Goal: Task Accomplishment & Management: Manage account settings

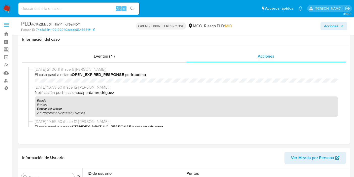
select select "10"
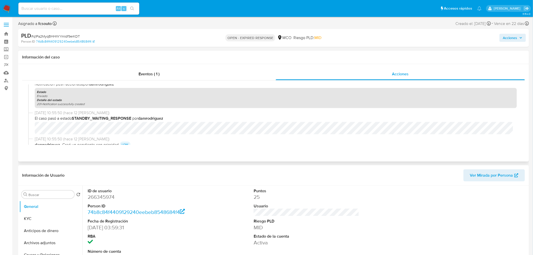
scroll to position [140, 0]
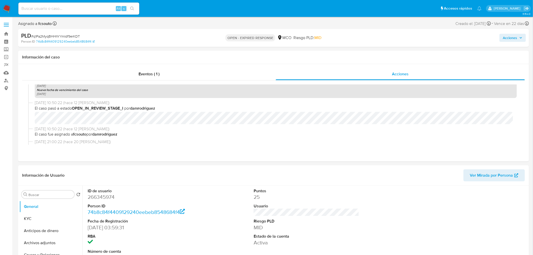
click at [354, 41] on span "Acciones" at bounding box center [510, 38] width 14 height 8
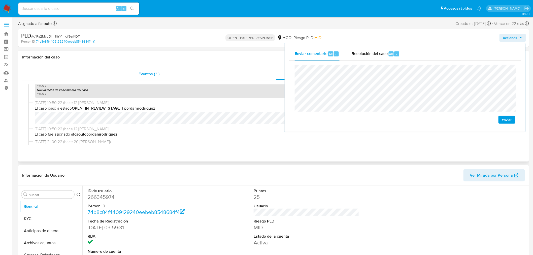
click at [205, 69] on div "Eventos ( 1 )" at bounding box center [149, 74] width 254 height 12
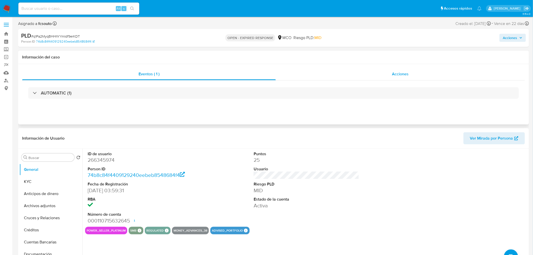
click at [354, 72] on span "Acciones" at bounding box center [400, 74] width 17 height 6
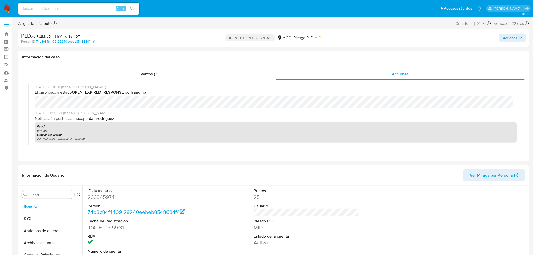
click at [354, 39] on span "Acciones" at bounding box center [510, 38] width 14 height 8
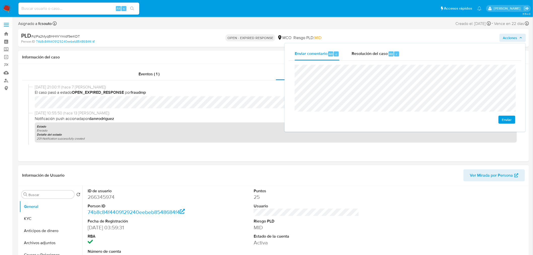
click at [107, 176] on dd "266345974" at bounding box center [141, 196] width 106 height 7
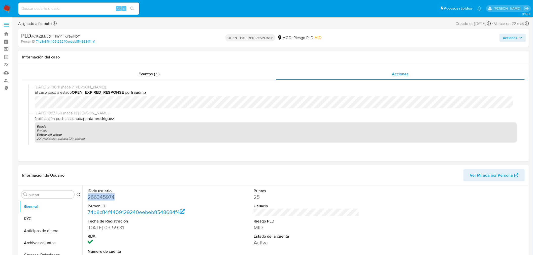
click at [107, 176] on dd "266345974" at bounding box center [141, 196] width 106 height 7
copy dd "266345974"
click at [354, 41] on span "Acciones" at bounding box center [510, 38] width 14 height 8
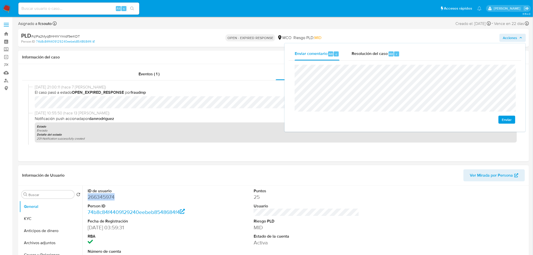
click at [106, 176] on dd "266345974" at bounding box center [141, 196] width 106 height 7
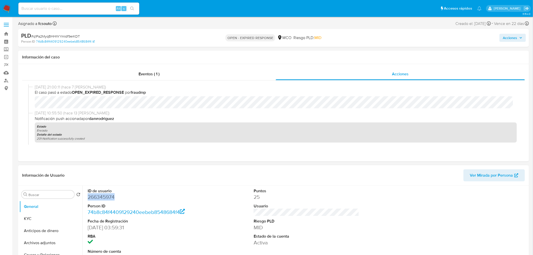
click at [106, 176] on dd "266345974" at bounding box center [141, 196] width 106 height 7
click at [182, 170] on header "Información de Usuario Ver Mirada por Persona" at bounding box center [273, 175] width 503 height 12
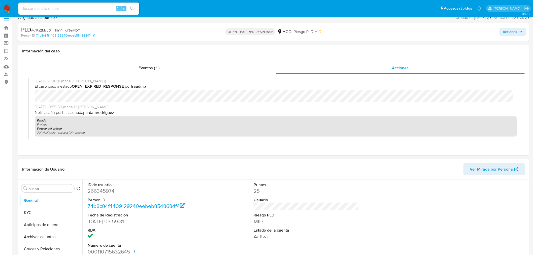
scroll to position [0, 0]
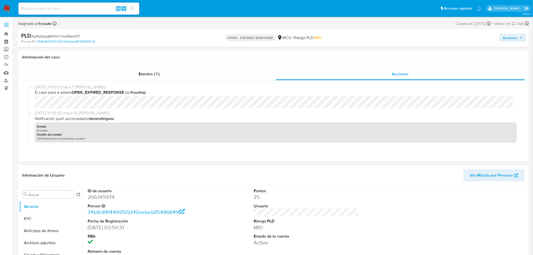
click at [354, 36] on button "Acciones" at bounding box center [513, 38] width 26 height 8
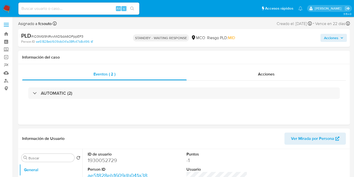
select select "10"
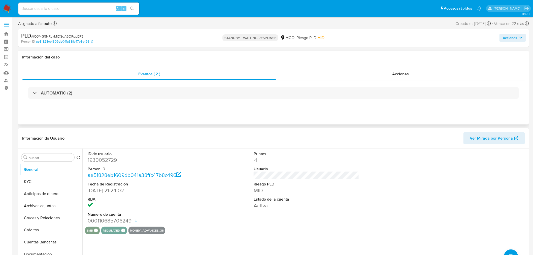
click at [358, 67] on div "Eventos ( 2 ) Acciones AUTOMATIC (2)" at bounding box center [273, 94] width 511 height 60
click at [358, 73] on div "Acciones" at bounding box center [400, 74] width 249 height 12
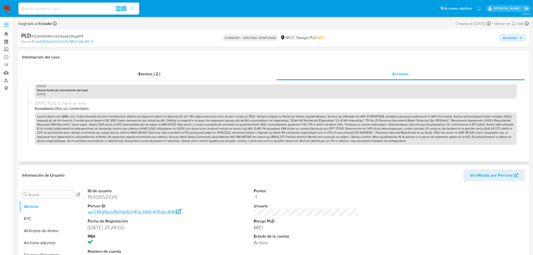
scroll to position [336, 0]
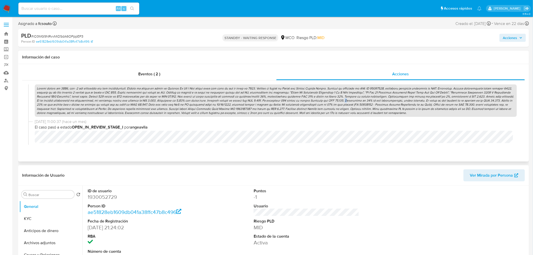
click at [325, 100] on p at bounding box center [276, 100] width 482 height 32
click at [325, 99] on p at bounding box center [276, 100] width 482 height 32
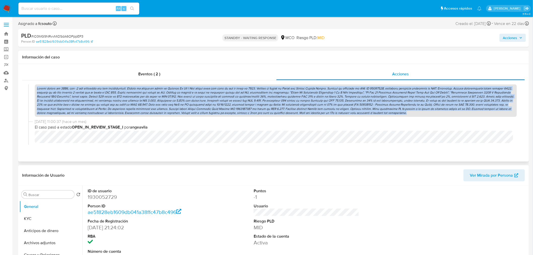
click at [325, 99] on p at bounding box center [276, 100] width 482 height 32
copy p "Cuenta creada en 2024, con -1 pts generados por sus transacciones. Alarma se ge…"
click at [253, 94] on p at bounding box center [276, 100] width 482 height 32
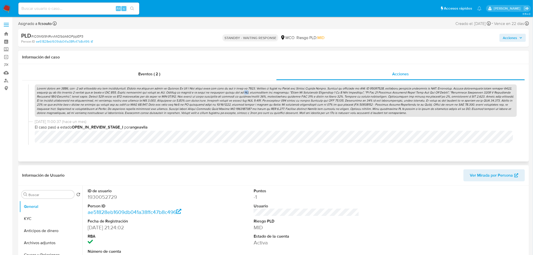
click at [253, 94] on p at bounding box center [276, 100] width 482 height 32
click at [210, 115] on p at bounding box center [276, 100] width 482 height 32
click at [217, 104] on p at bounding box center [276, 100] width 482 height 32
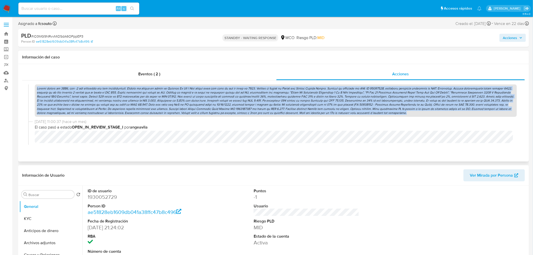
click at [217, 104] on p at bounding box center [276, 100] width 482 height 32
copy p "Cuenta creada en 2024, con -1 pts generados por sus transacciones. Alarma se ge…"
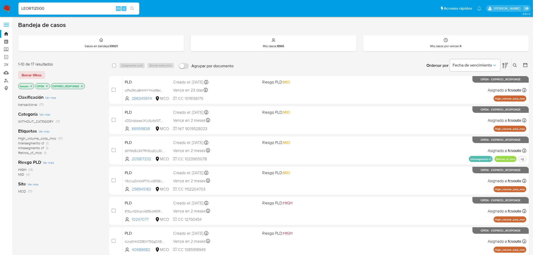
type input "LEORTIZ000"
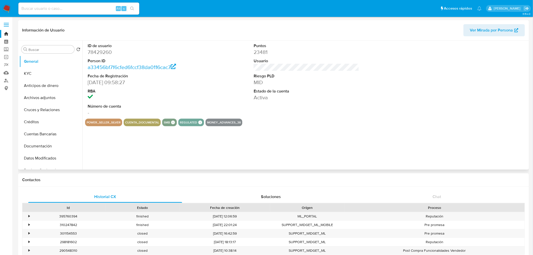
select select "10"
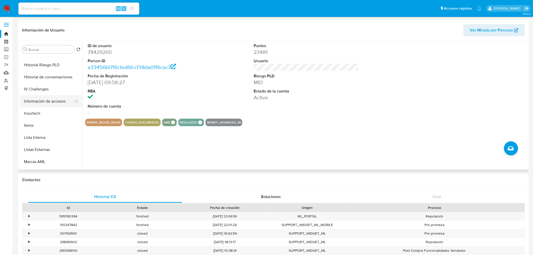
scroll to position [213, 0]
click at [64, 138] on button "Restricciones Nuevo Mundo" at bounding box center [48, 139] width 59 height 12
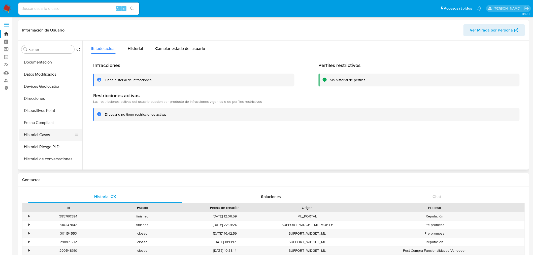
scroll to position [84, 0]
click at [41, 131] on button "Historial Casos" at bounding box center [48, 135] width 59 height 12
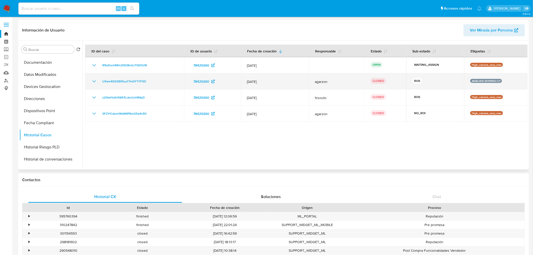
click at [95, 80] on icon "Mostrar/Ocultar" at bounding box center [94, 81] width 6 height 6
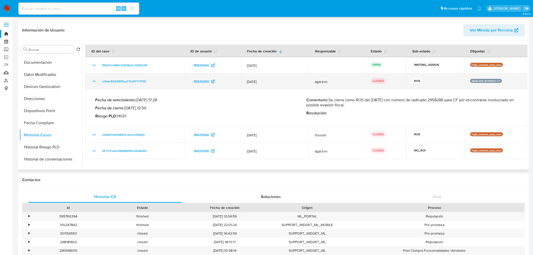
click at [95, 81] on icon "Mostrar/Ocultar" at bounding box center [94, 81] width 6 height 6
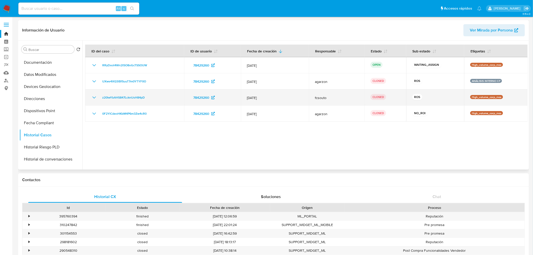
click at [94, 98] on icon "Mostrar/Ocultar" at bounding box center [94, 97] width 4 height 2
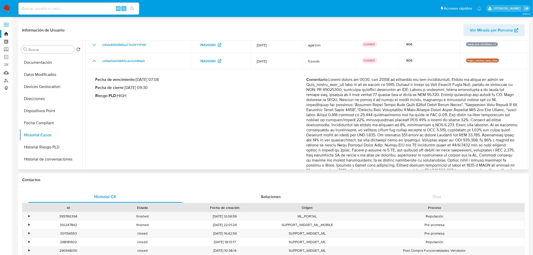
scroll to position [28, 0]
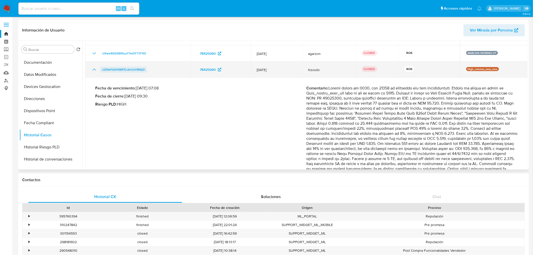
click at [133, 70] on span "z20lwYbAHS847LcknUsH84pD" at bounding box center [123, 70] width 43 height 6
click at [94, 69] on icon "Mostrar/Ocultar" at bounding box center [94, 70] width 6 height 6
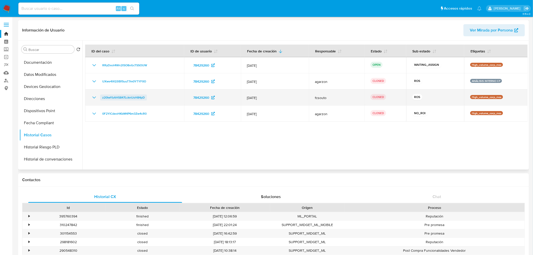
scroll to position [0, 0]
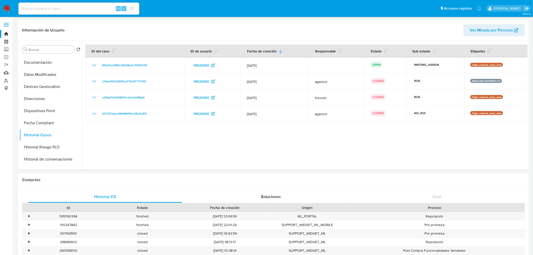
click at [7, 11] on img at bounding box center [7, 8] width 9 height 9
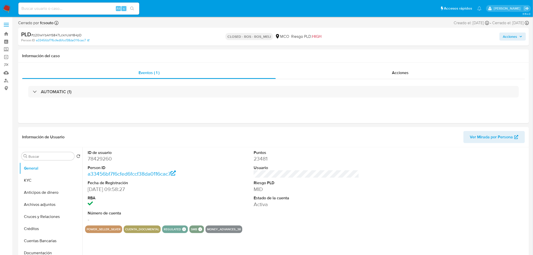
select select "10"
click at [394, 67] on div "Acciones" at bounding box center [400, 73] width 249 height 12
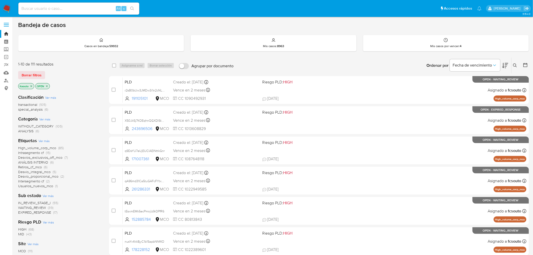
click at [508, 67] on icon at bounding box center [505, 65] width 6 height 6
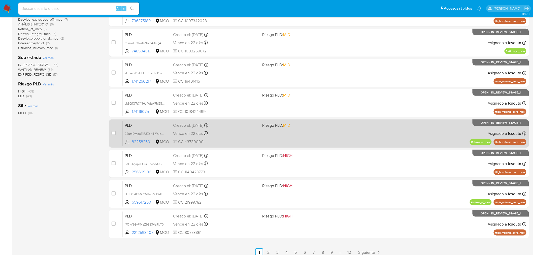
scroll to position [142, 0]
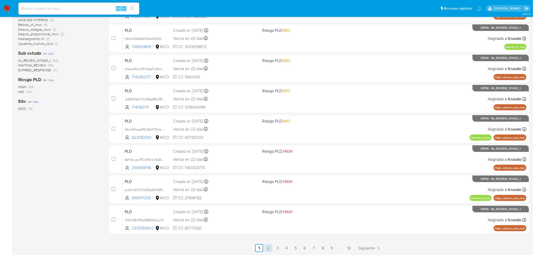
click at [267, 250] on link "2" at bounding box center [268, 248] width 8 height 8
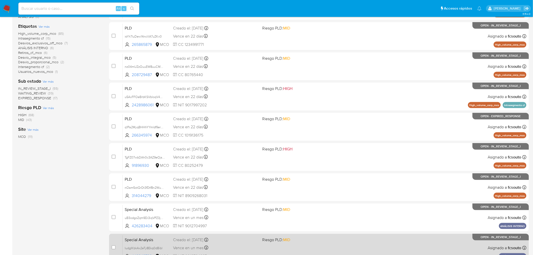
scroll to position [142, 0]
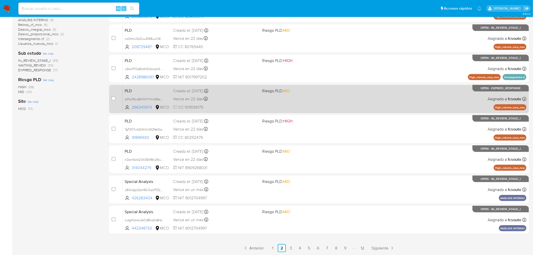
click at [290, 248] on link "3" at bounding box center [291, 248] width 8 height 8
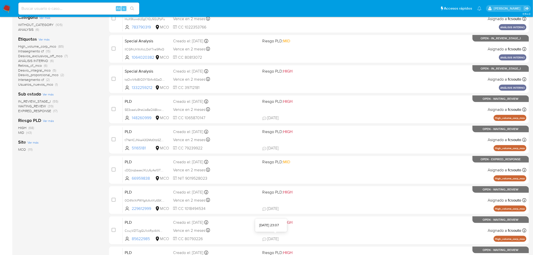
scroll to position [142, 0]
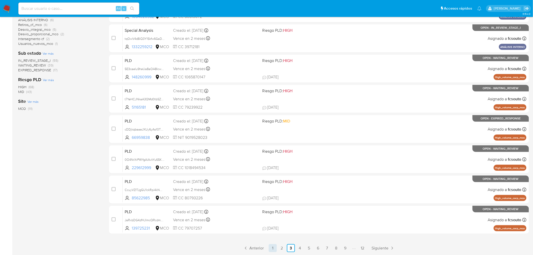
click at [275, 246] on link "1" at bounding box center [273, 248] width 8 height 8
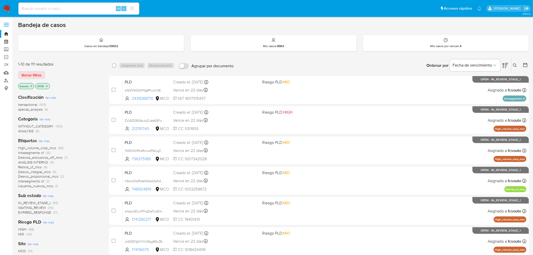
click at [32, 86] on icon "close-filter" at bounding box center [31, 86] width 3 height 3
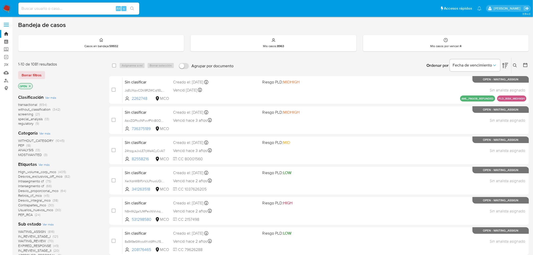
click at [30, 104] on span "transactional" at bounding box center [27, 104] width 19 height 5
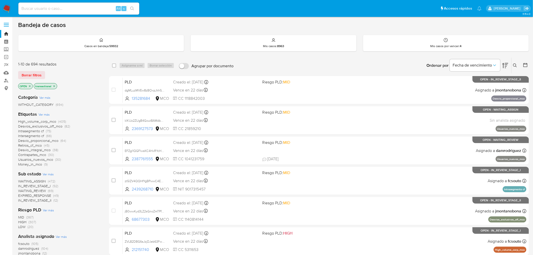
click at [38, 181] on span "WAITING_ASSIGN" at bounding box center [32, 181] width 28 height 5
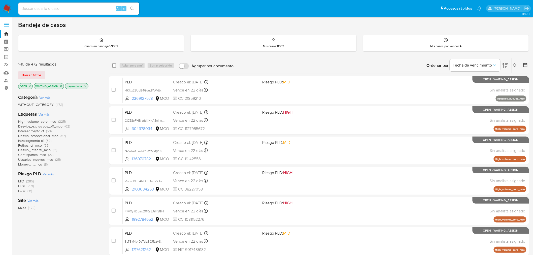
click at [116, 66] on input "checkbox" at bounding box center [114, 65] width 4 height 4
checkbox input "true"
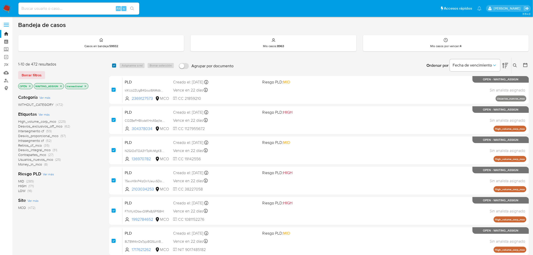
checkbox input "true"
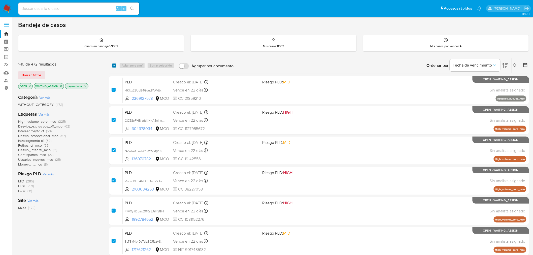
checkbox input "true"
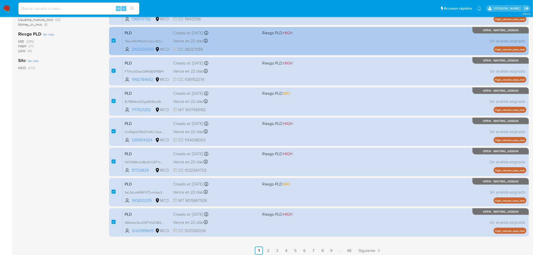
scroll to position [142, 0]
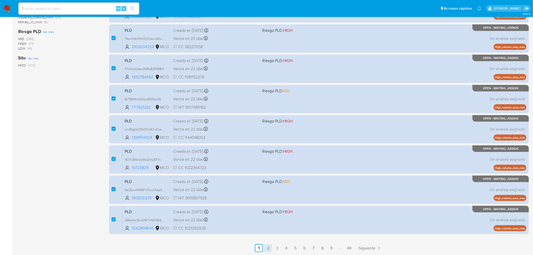
click at [268, 250] on link "2" at bounding box center [268, 248] width 8 height 8
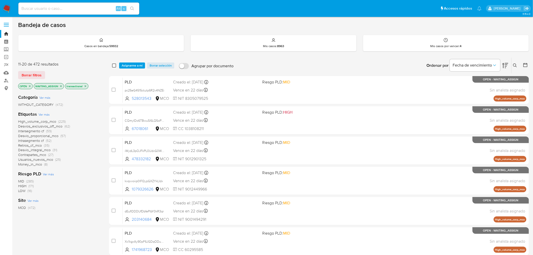
click at [115, 66] on input "checkbox" at bounding box center [114, 65] width 4 height 4
checkbox input "true"
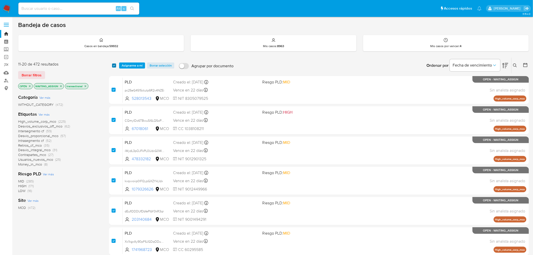
checkbox input "true"
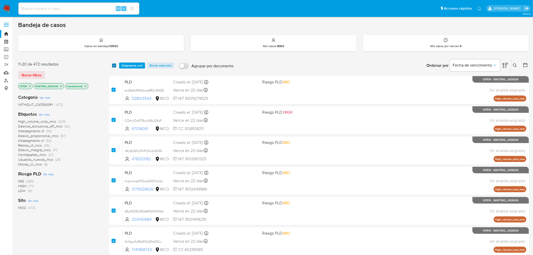
checkbox input "true"
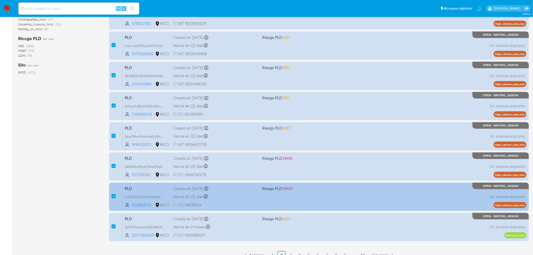
scroll to position [140, 0]
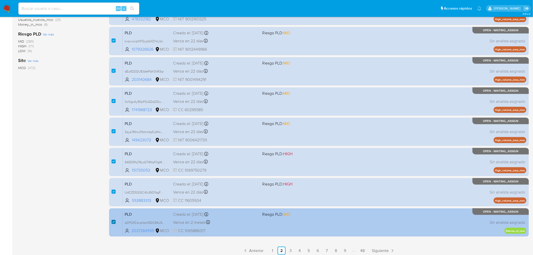
click at [112, 222] on input "checkbox" at bounding box center [114, 222] width 4 height 4
checkbox input "false"
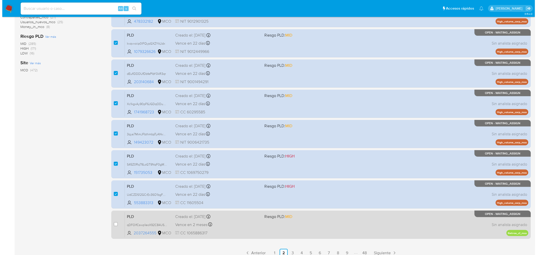
scroll to position [0, 0]
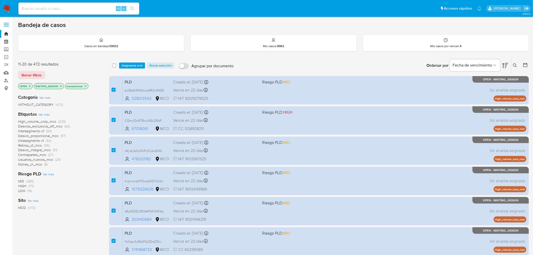
click at [505, 67] on icon at bounding box center [505, 65] width 6 height 6
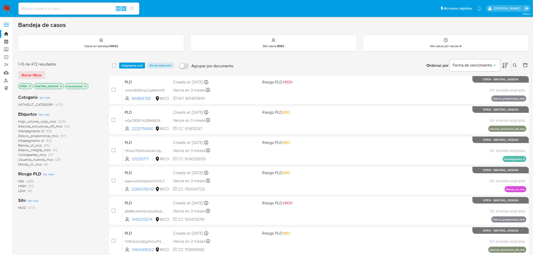
click at [505, 67] on icon at bounding box center [505, 65] width 6 height 6
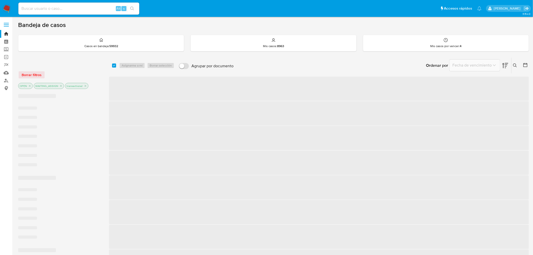
checkbox input "true"
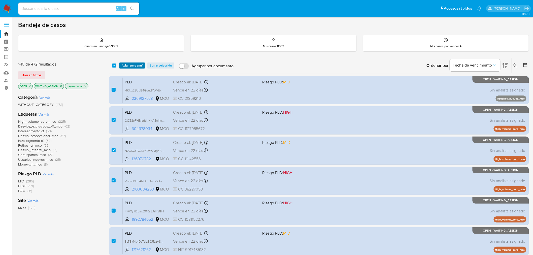
click at [134, 62] on div "select-all-cases-checkbox Asignarme a mí Borrar selección Agrupar por documento…" at bounding box center [319, 66] width 420 height 16
click at [132, 64] on span "Asignarme a mí" at bounding box center [132, 65] width 21 height 5
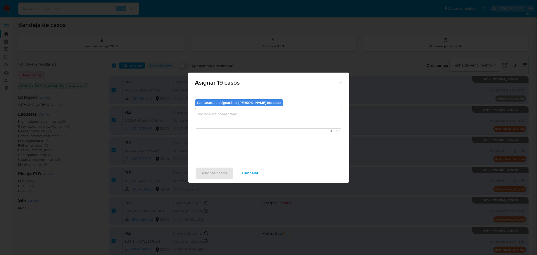
scroll to position [92, 0]
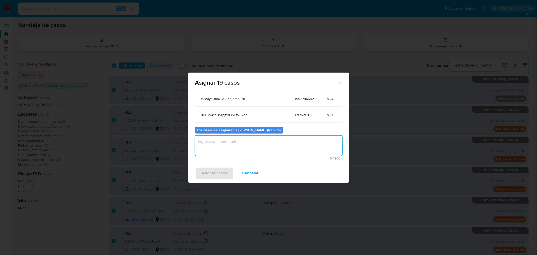
click at [250, 143] on textarea "assign-modal" at bounding box center [268, 146] width 147 height 20
type textarea "a"
type textarea "Asignación manual"
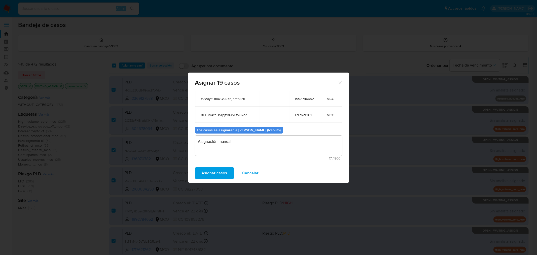
click at [218, 173] on span "Asignar casos" at bounding box center [215, 173] width 26 height 11
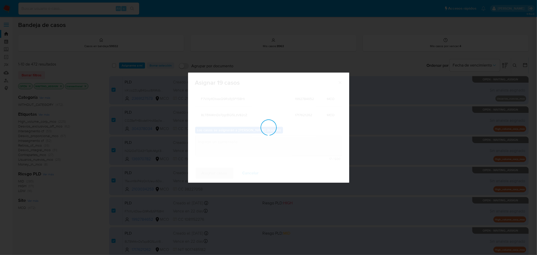
checkbox input "false"
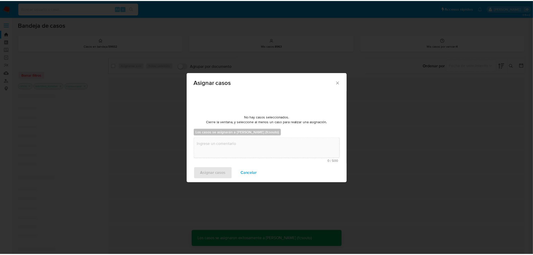
scroll to position [30, 0]
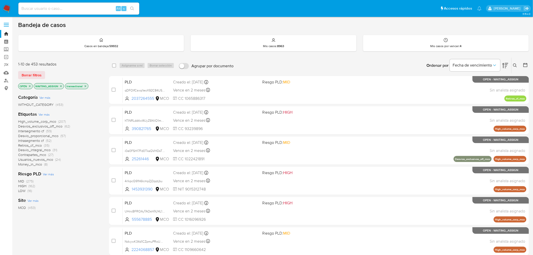
click at [6, 8] on img at bounding box center [7, 8] width 9 height 9
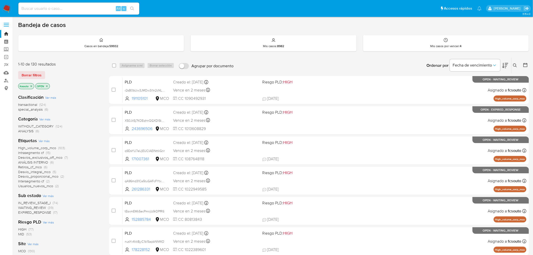
click at [508, 65] on icon at bounding box center [505, 65] width 6 height 6
click at [508, 62] on icon at bounding box center [505, 65] width 6 height 6
click at [506, 63] on icon at bounding box center [505, 65] width 6 height 5
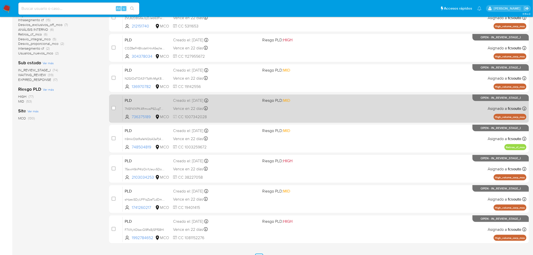
scroll to position [142, 0]
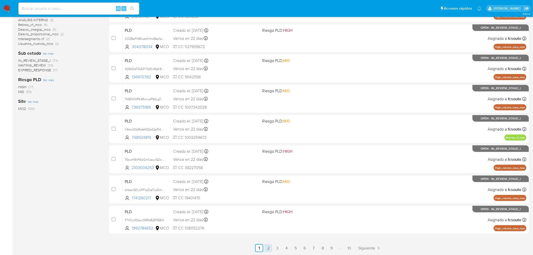
click at [270, 248] on link "2" at bounding box center [268, 248] width 8 height 8
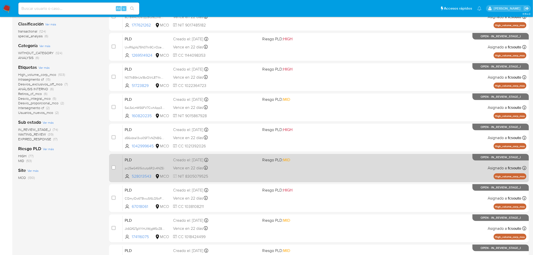
scroll to position [142, 0]
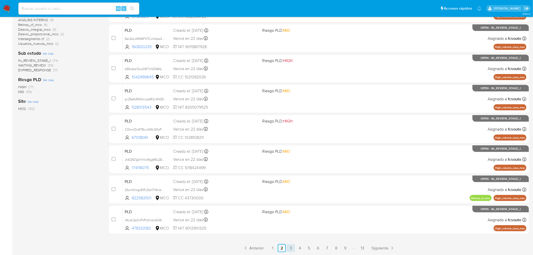
click at [290, 248] on link "3" at bounding box center [291, 248] width 8 height 8
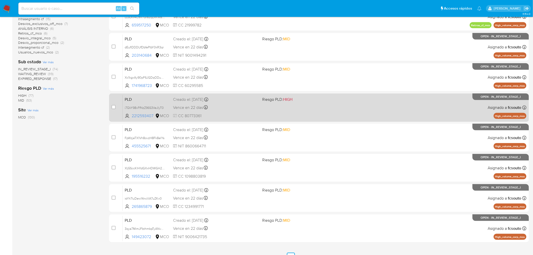
scroll to position [142, 0]
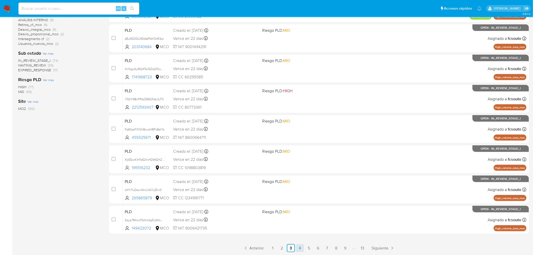
click at [299, 249] on link "4" at bounding box center [300, 248] width 8 height 8
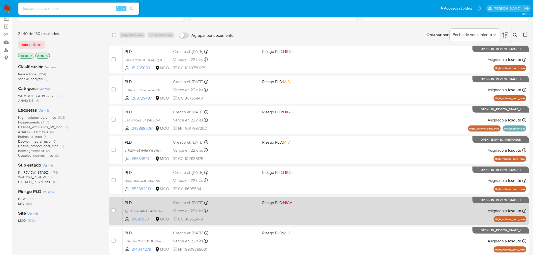
scroll to position [142, 0]
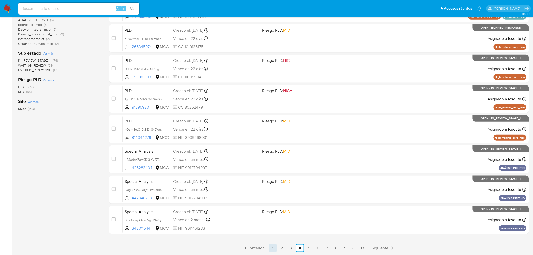
click at [271, 247] on link "1" at bounding box center [273, 248] width 8 height 8
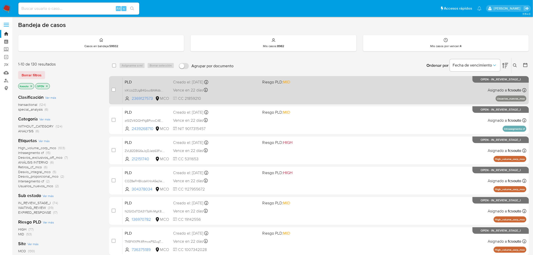
click at [256, 85] on div "PLD klKUz2ZUgB4Gout8AMdboMW6 2369127573 MCO Riesgo PLD: MID Creado el: 12/06/20…" at bounding box center [325, 89] width 404 height 25
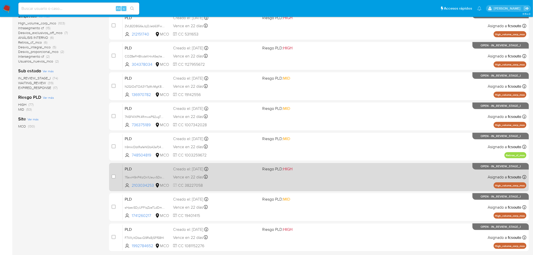
scroll to position [142, 0]
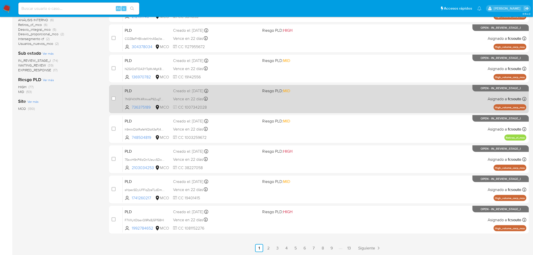
click at [268, 247] on link "2" at bounding box center [268, 248] width 8 height 8
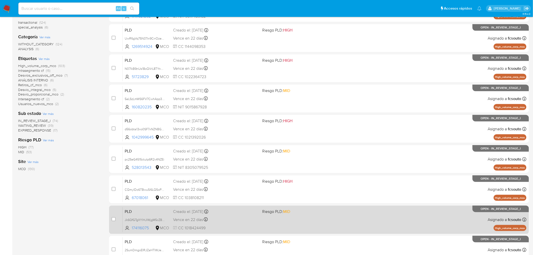
scroll to position [142, 0]
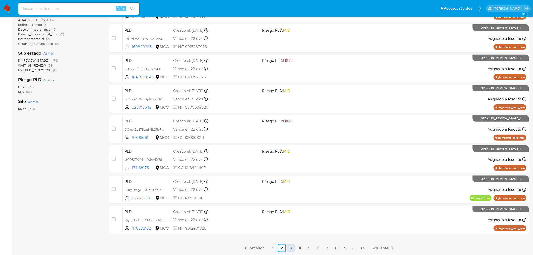
click at [292, 249] on link "3" at bounding box center [291, 248] width 8 height 8
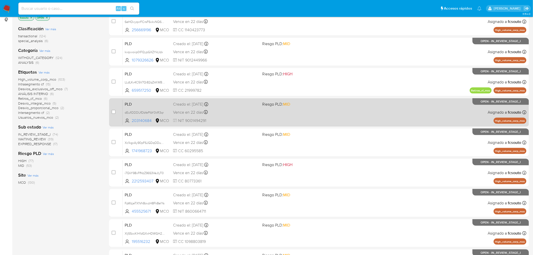
scroll to position [142, 0]
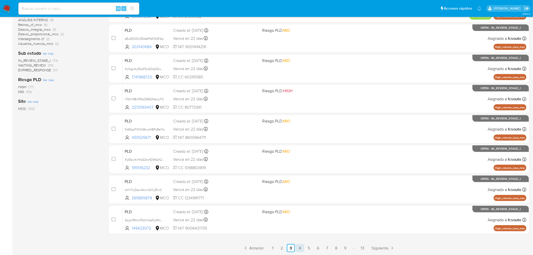
click at [297, 245] on link "4" at bounding box center [300, 248] width 8 height 8
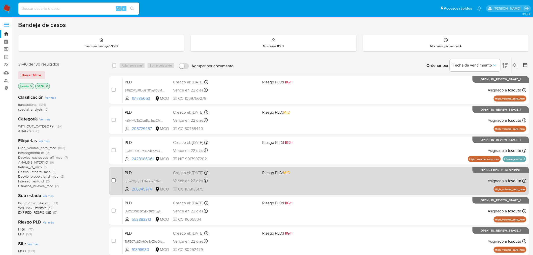
click at [113, 178] on input "checkbox" at bounding box center [114, 180] width 4 height 4
checkbox input "true"
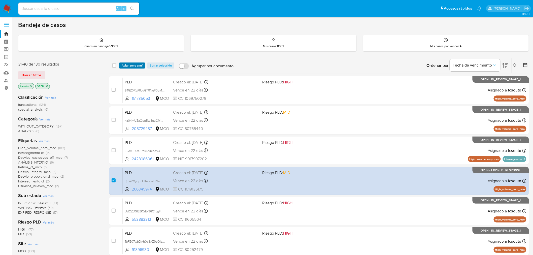
click at [131, 65] on span "Asignarme a mí" at bounding box center [132, 65] width 21 height 5
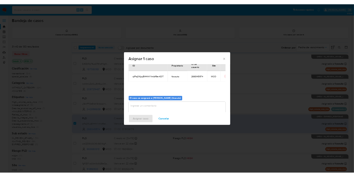
scroll to position [26, 0]
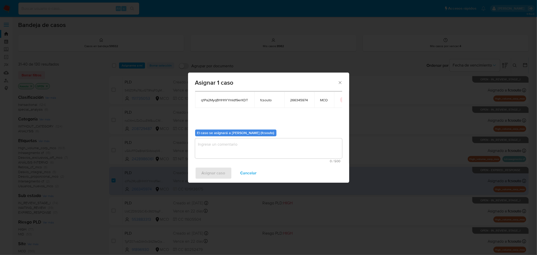
click at [266, 149] on textarea "assign-modal" at bounding box center [268, 148] width 147 height 20
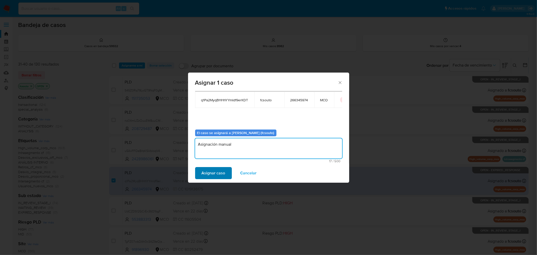
type textarea "Asignación manual"
click at [224, 170] on span "Asignar caso" at bounding box center [214, 173] width 24 height 11
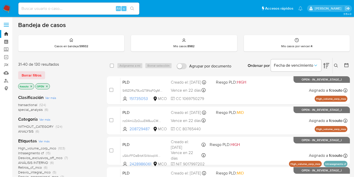
click at [61, 6] on input at bounding box center [78, 8] width 121 height 7
paste input "dgMLuzMVEw8zBOxpJkhS6Xu9"
type input "dgMLuzMVEw8zBOxpJkhS6Xu9"
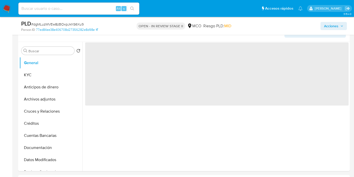
scroll to position [89, 0]
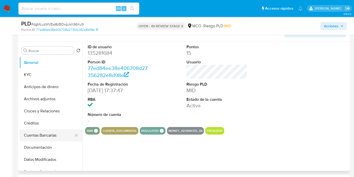
select select "10"
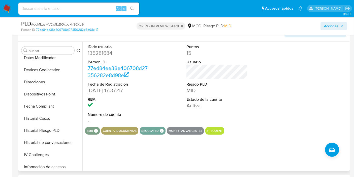
scroll to position [102, 0]
click at [41, 142] on button "Historial de conversaciones" at bounding box center [48, 142] width 59 height 12
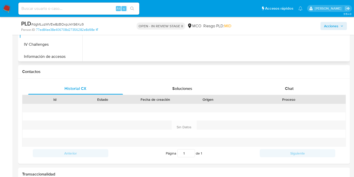
scroll to position [200, 0]
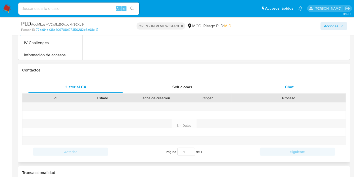
click at [292, 86] on span "Chat" at bounding box center [289, 87] width 9 height 6
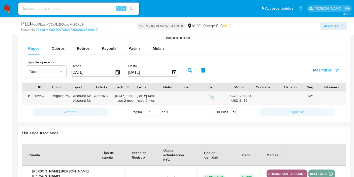
scroll to position [564, 0]
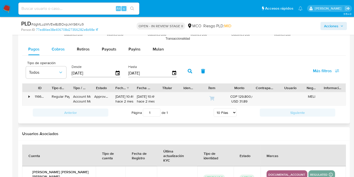
click at [53, 45] on div "Cobros" at bounding box center [58, 49] width 13 height 12
select select "10"
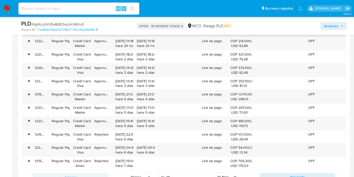
scroll to position [634, 0]
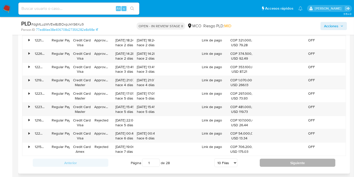
click at [279, 161] on button "Siguiente" at bounding box center [298, 162] width 76 height 8
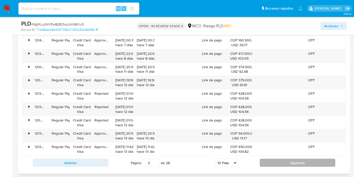
click at [279, 161] on button "Siguiente" at bounding box center [298, 162] width 76 height 8
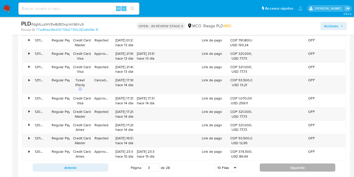
click at [279, 163] on button "Siguiente" at bounding box center [298, 167] width 76 height 8
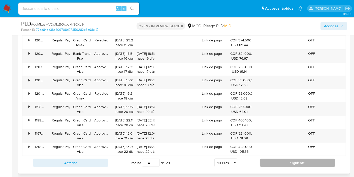
click at [279, 163] on button "Siguiente" at bounding box center [298, 162] width 76 height 8
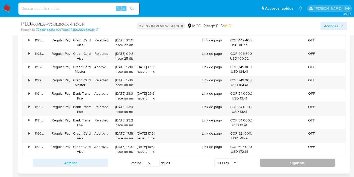
click at [279, 163] on button "Siguiente" at bounding box center [298, 162] width 76 height 8
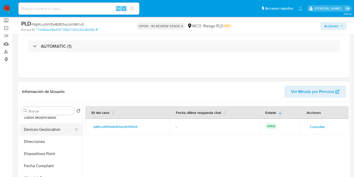
scroll to position [0, 0]
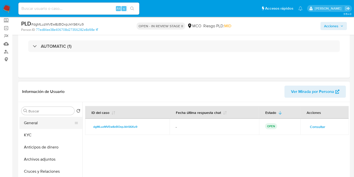
click at [45, 122] on button "General" at bounding box center [48, 123] width 59 height 12
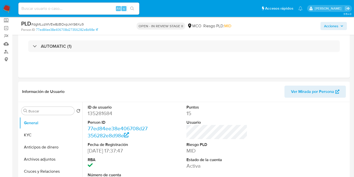
click at [105, 114] on dd "135281684" at bounding box center [118, 113] width 61 height 7
copy dd "135281684"
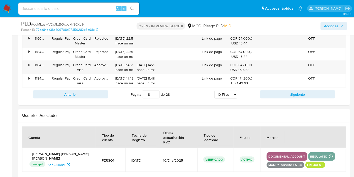
scroll to position [706, 0]
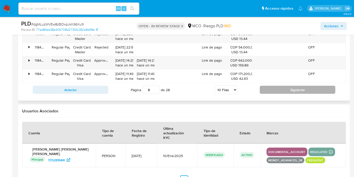
click at [279, 90] on button "Siguiente" at bounding box center [298, 90] width 76 height 8
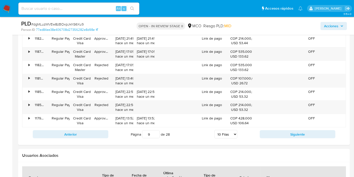
scroll to position [662, 0]
click at [279, 132] on button "Siguiente" at bounding box center [298, 134] width 76 height 8
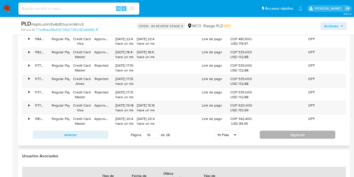
click at [279, 132] on button "Siguiente" at bounding box center [298, 134] width 76 height 8
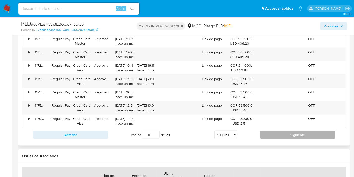
click at [279, 132] on button "Siguiente" at bounding box center [298, 134] width 76 height 8
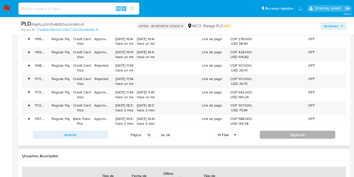
click at [279, 132] on button "Siguiente" at bounding box center [298, 134] width 76 height 8
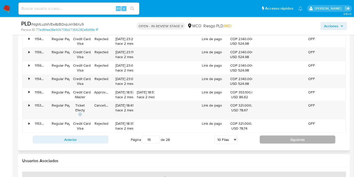
click at [280, 138] on button "Siguiente" at bounding box center [298, 139] width 76 height 8
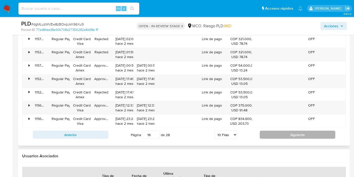
click at [280, 138] on div "Anterior Página 16 de 28 5 Filas 10 Filas 20 Filas 25 Filas 50 Filas 100 Filas …" at bounding box center [184, 135] width 324 height 14
click at [278, 133] on button "Siguiente" at bounding box center [298, 134] width 76 height 8
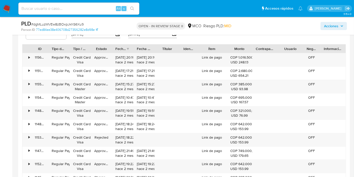
scroll to position [685, 0]
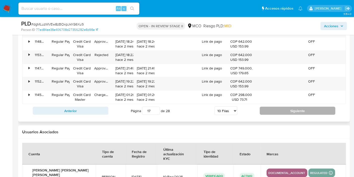
click at [285, 109] on button "Siguiente" at bounding box center [298, 111] width 76 height 8
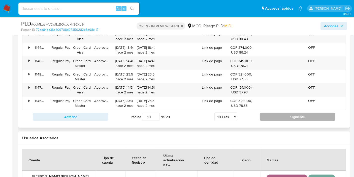
scroll to position [688, 0]
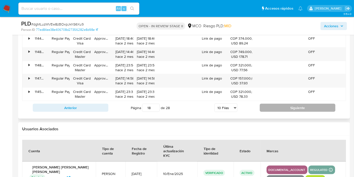
click at [285, 109] on button "Siguiente" at bounding box center [298, 108] width 76 height 8
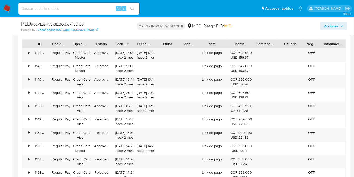
scroll to position [670, 0]
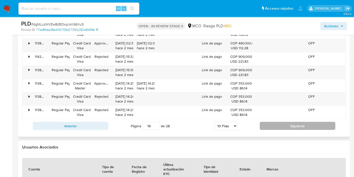
click at [279, 123] on button "Siguiente" at bounding box center [298, 126] width 76 height 8
type input "21"
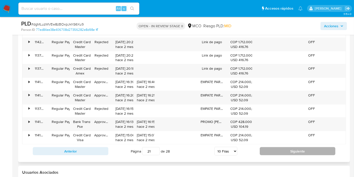
scroll to position [609, 0]
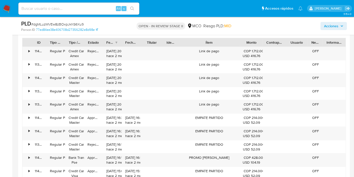
drag, startPoint x: 228, startPoint y: 43, endPoint x: 260, endPoint y: 44, distance: 32.3
click at [260, 44] on div "ID Tipo de operación Tipo / Método Estado Fecha de creación Fecha de aprobación…" at bounding box center [183, 42] width 323 height 9
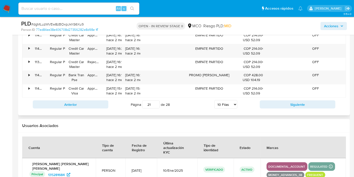
scroll to position [692, 0]
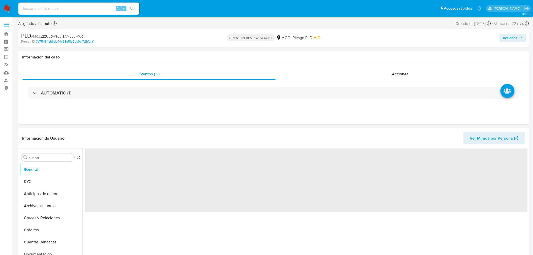
select select "10"
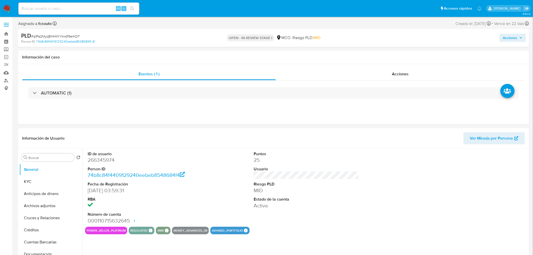
click at [512, 39] on span "Acciones" at bounding box center [510, 38] width 14 height 8
select select "10"
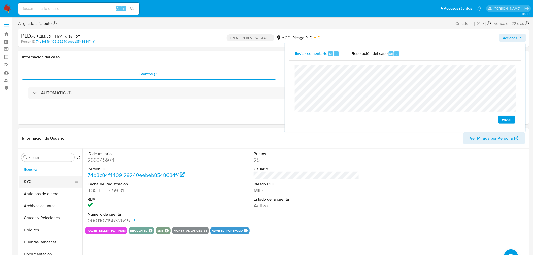
click at [40, 179] on button "KYC" at bounding box center [48, 182] width 59 height 12
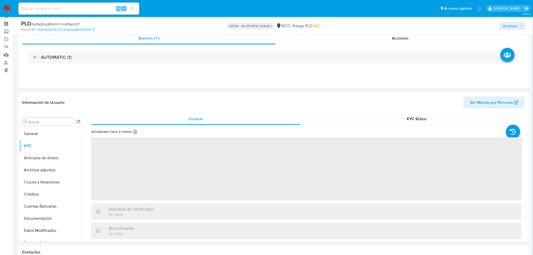
scroll to position [28, 0]
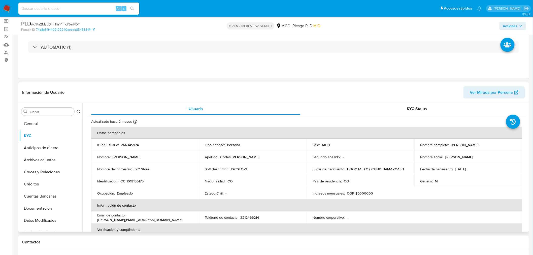
drag, startPoint x: 450, startPoint y: 144, endPoint x: 491, endPoint y: 147, distance: 40.9
click at [491, 147] on div "Nombre completo : [PERSON_NAME]" at bounding box center [468, 145] width 96 height 5
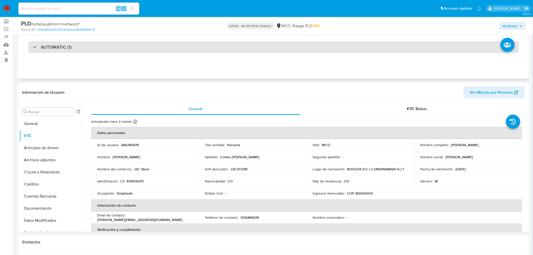
copy p "[PERSON_NAME]"
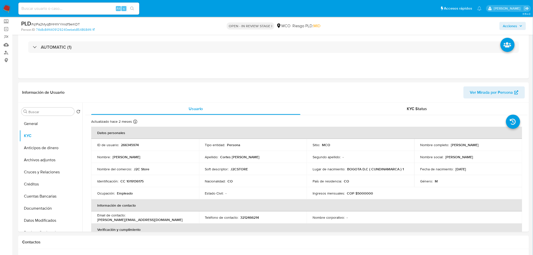
click at [515, 20] on div "Acciones" at bounding box center [442, 26] width 167 height 12
click at [514, 26] on span "Acciones" at bounding box center [510, 26] width 14 height 8
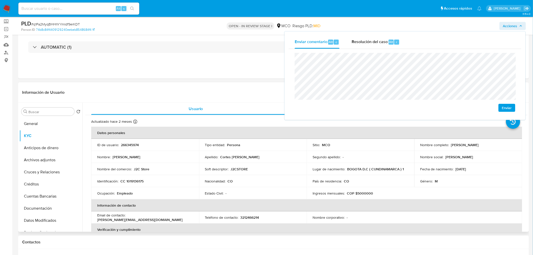
click at [136, 181] on p "CC 1019136175" at bounding box center [131, 181] width 23 height 5
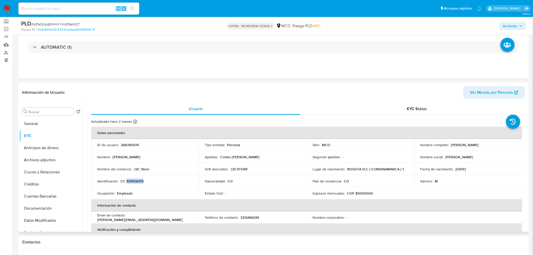
click at [136, 181] on p "CC 1019136175" at bounding box center [131, 181] width 23 height 5
copy p "1019136175"
click at [511, 23] on span "Acciones" at bounding box center [510, 26] width 14 height 8
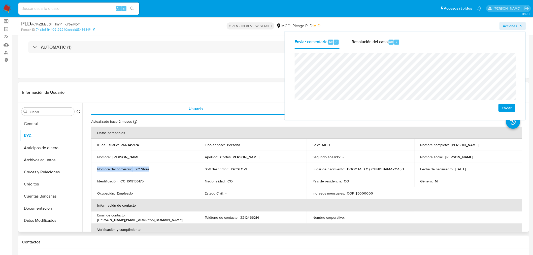
drag, startPoint x: 152, startPoint y: 168, endPoint x: 97, endPoint y: 169, distance: 54.4
click at [97, 169] on div "Nombre del comercio : J2C Store" at bounding box center [145, 169] width 96 height 5
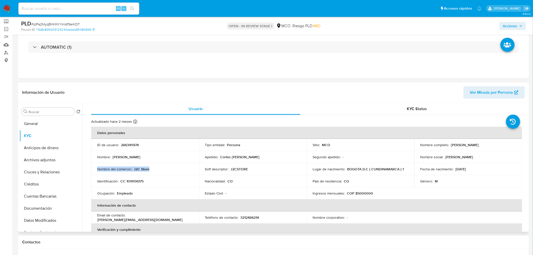
copy div "Nombre del comercio : J2C Store"
click at [511, 25] on span "Acciones" at bounding box center [510, 26] width 14 height 8
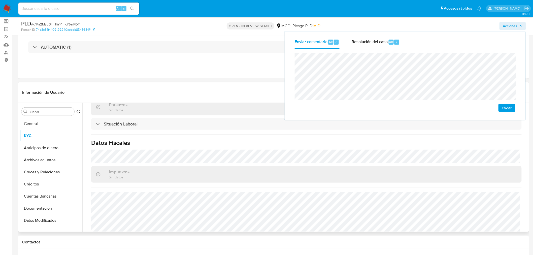
scroll to position [256, 0]
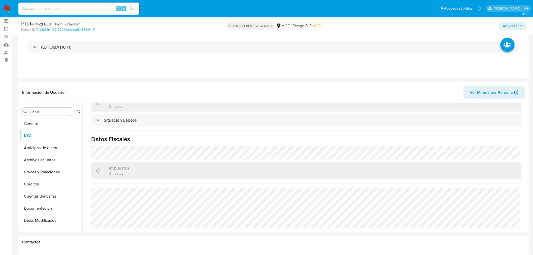
click at [520, 25] on icon "button" at bounding box center [520, 25] width 3 height 3
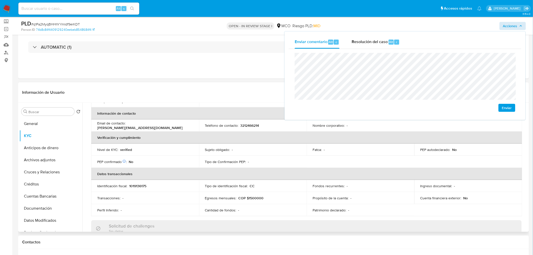
scroll to position [4, 0]
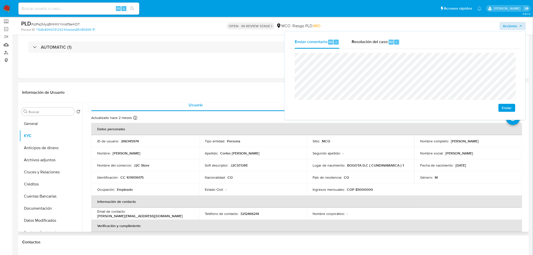
click at [130, 136] on td "ID de usuario : 266345974" at bounding box center [145, 141] width 108 height 12
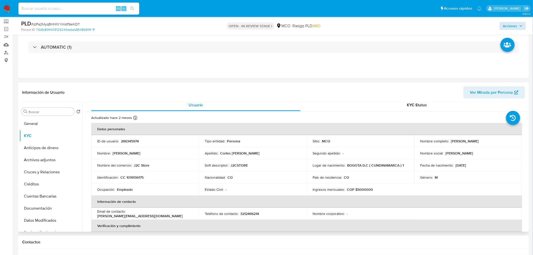
click at [132, 140] on p "266345974" at bounding box center [130, 141] width 18 height 5
copy p "266345974"
click at [507, 23] on span "Acciones" at bounding box center [510, 26] width 14 height 8
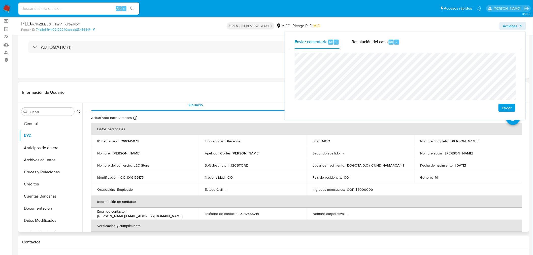
click at [191, 164] on div "Nombre del comercio : J2C Store" at bounding box center [145, 165] width 96 height 5
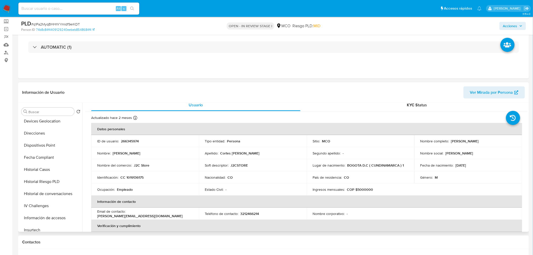
scroll to position [213, 0]
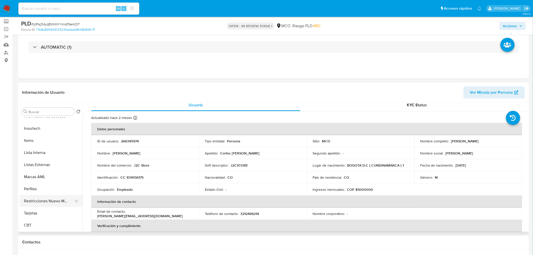
click at [59, 198] on button "Restricciones Nuevo Mundo" at bounding box center [48, 201] width 59 height 12
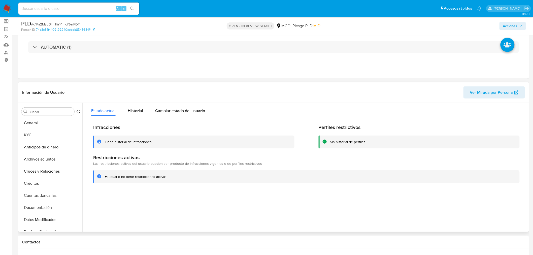
scroll to position [0, 0]
click at [42, 133] on button "KYC" at bounding box center [48, 136] width 59 height 12
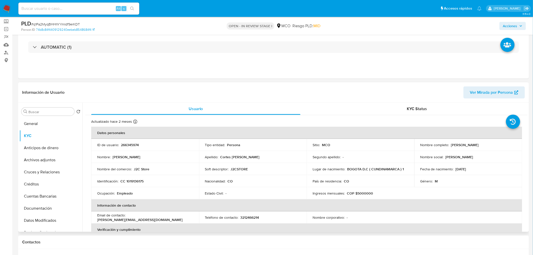
drag, startPoint x: 450, startPoint y: 145, endPoint x: 490, endPoint y: 148, distance: 39.9
click at [490, 148] on td "Nombre completo : [PERSON_NAME]" at bounding box center [468, 145] width 108 height 12
copy p "[PERSON_NAME]"
click at [140, 180] on p "CC 1019136175" at bounding box center [131, 181] width 23 height 5
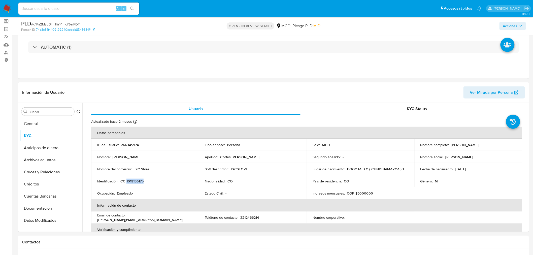
copy p "1019136175"
click at [283, 180] on div "Nacionalidad : CO" at bounding box center [253, 181] width 96 height 5
drag, startPoint x: 471, startPoint y: 171, endPoint x: 454, endPoint y: 172, distance: 16.4
click at [454, 171] on div "Fecha de nacimiento : [DEMOGRAPHIC_DATA]" at bounding box center [468, 169] width 96 height 5
copy p "[DATE]"
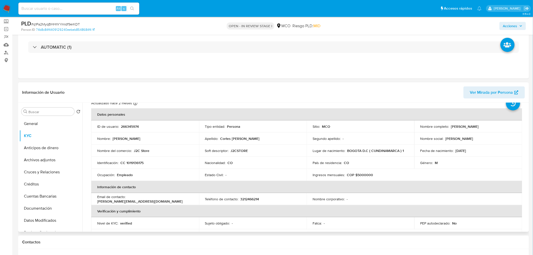
scroll to position [28, 0]
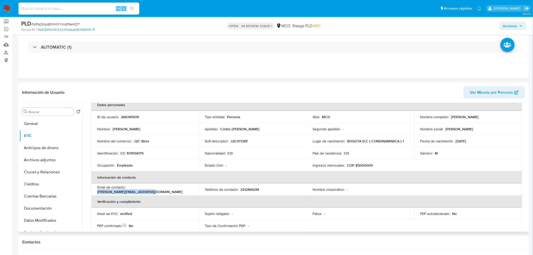
drag, startPoint x: 166, startPoint y: 189, endPoint x: 129, endPoint y: 187, distance: 37.1
click at [129, 187] on div "Email de contacto : [PERSON_NAME][EMAIL_ADDRESS][DOMAIN_NAME]" at bounding box center [145, 189] width 96 height 9
copy p "[PERSON_NAME][EMAIL_ADDRESS][DOMAIN_NAME]"
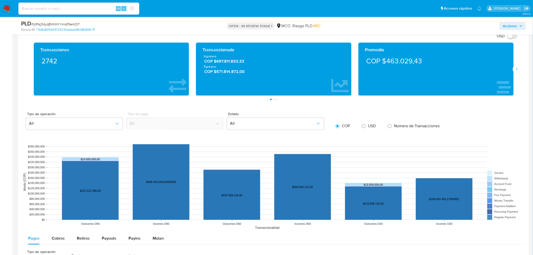
scroll to position [336, 0]
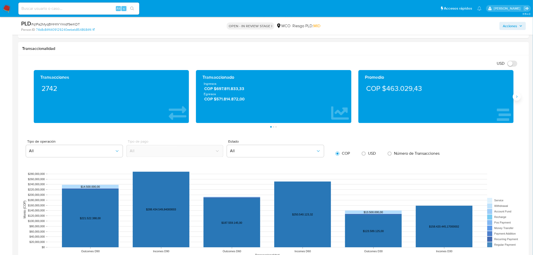
click at [516, 99] on icon "Siguiente" at bounding box center [517, 97] width 4 height 4
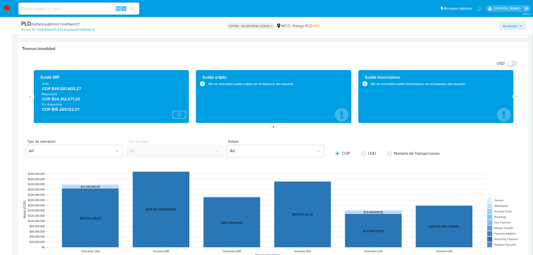
drag, startPoint x: 83, startPoint y: 101, endPoint x: 54, endPoint y: 100, distance: 29.2
click at [54, 100] on span "COP $34.312.671,20" at bounding box center [111, 99] width 139 height 6
drag, startPoint x: 80, startPoint y: 110, endPoint x: 55, endPoint y: 113, distance: 24.6
click at [55, 113] on div "Saldo MP Total COP $49.581.803,27 Disponible COP $34.312.671,20 No disponible C…" at bounding box center [111, 96] width 147 height 45
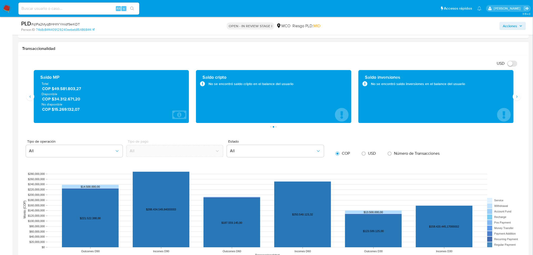
drag, startPoint x: 54, startPoint y: 110, endPoint x: 83, endPoint y: 113, distance: 29.4
click at [83, 113] on div "Saldo MP Total COP $49.581.803,27 Disponible COP $34.312.671,20 No disponible C…" at bounding box center [111, 96] width 147 height 45
